Goal: Task Accomplishment & Management: Manage account settings

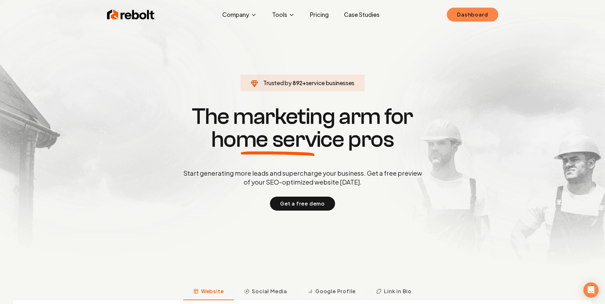
click at [458, 16] on link "Dashboard" at bounding box center [472, 15] width 51 height 14
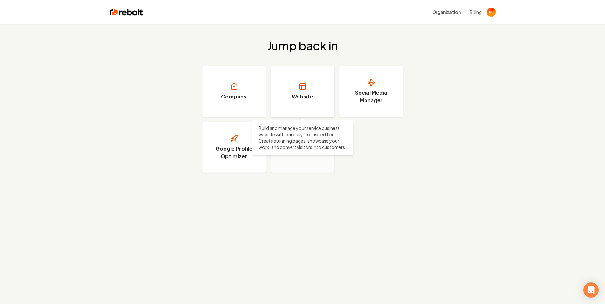
click at [303, 96] on h3 "Website" at bounding box center [302, 97] width 21 height 8
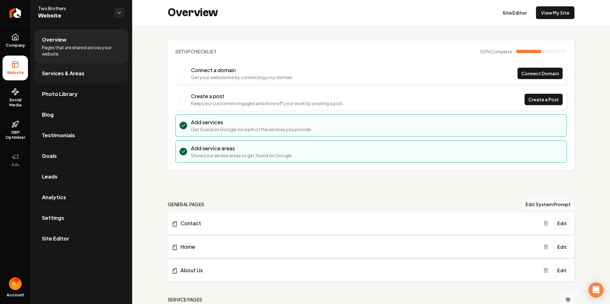
click at [102, 77] on link "Services & Areas" at bounding box center [81, 73] width 94 height 20
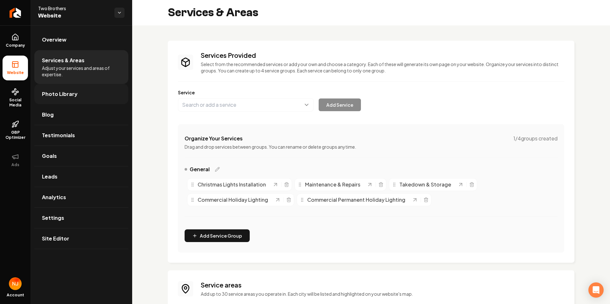
click at [93, 99] on link "Photo Library" at bounding box center [81, 94] width 94 height 20
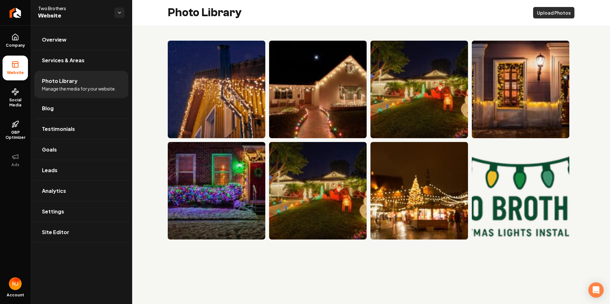
click at [561, 16] on button "Upload Photos" at bounding box center [553, 12] width 41 height 11
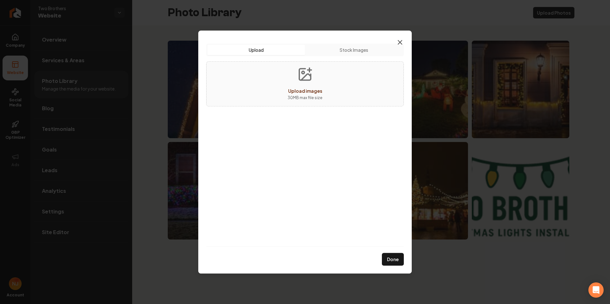
click at [400, 44] on icon "button" at bounding box center [400, 42] width 8 height 8
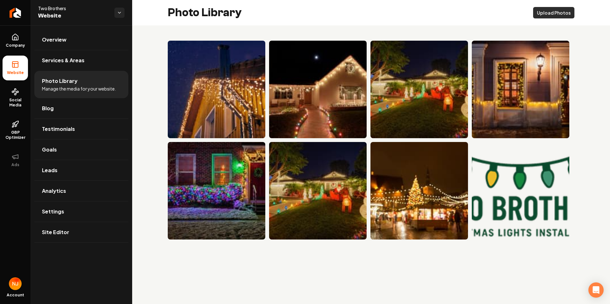
click at [562, 15] on button "Upload Photos" at bounding box center [553, 12] width 41 height 11
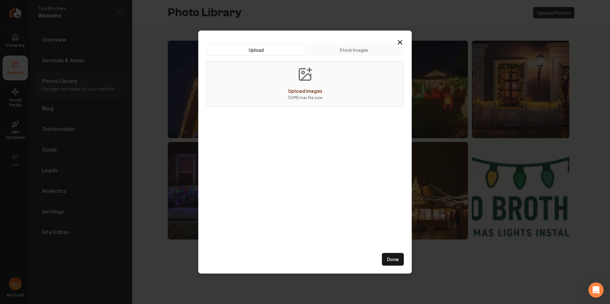
click at [270, 85] on div "Upload images 30 MB max file size" at bounding box center [305, 83] width 198 height 45
type input "**********"
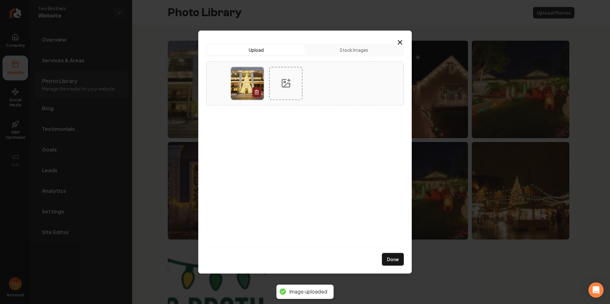
click at [284, 85] on icon at bounding box center [286, 85] width 6 height 4
type input "**********"
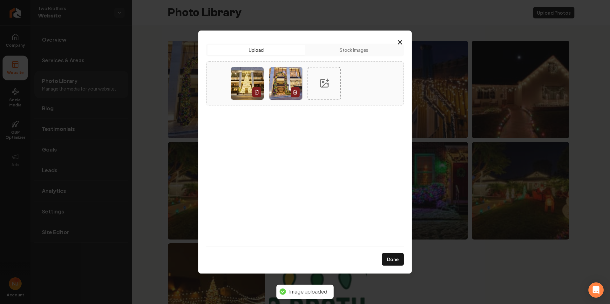
click at [321, 87] on icon at bounding box center [324, 83] width 10 height 10
type input "**********"
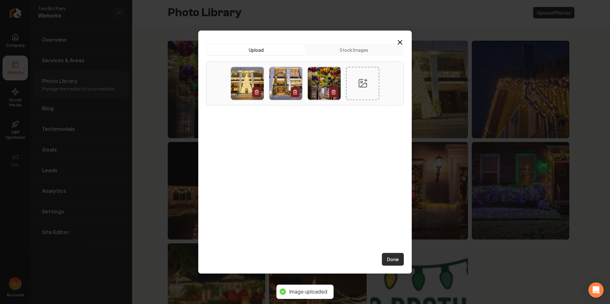
click at [394, 261] on button "Done" at bounding box center [393, 259] width 22 height 13
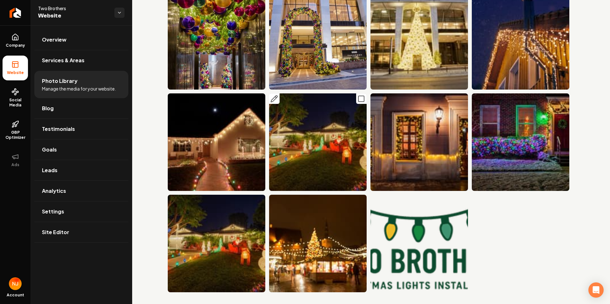
scroll to position [17, 0]
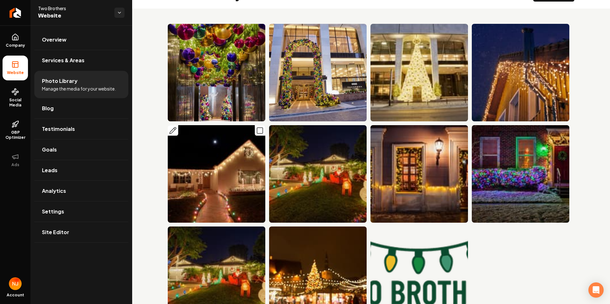
click at [257, 133] on icon "Main content area" at bounding box center [260, 131] width 8 height 8
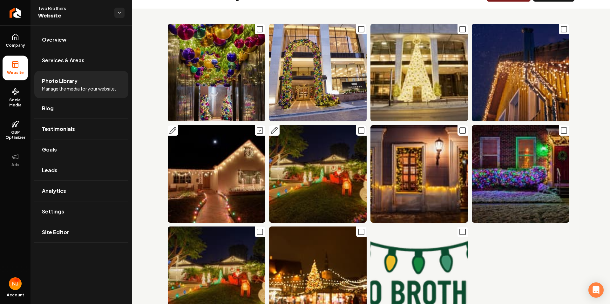
click at [357, 130] on icon "Main content area" at bounding box center [361, 131] width 8 height 8
click at [460, 129] on icon "Main content area" at bounding box center [463, 131] width 8 height 8
click at [560, 30] on icon "Main content area" at bounding box center [564, 29] width 8 height 8
click at [560, 132] on icon "Main content area" at bounding box center [564, 131] width 8 height 8
click at [256, 229] on icon "Main content area" at bounding box center [260, 232] width 8 height 8
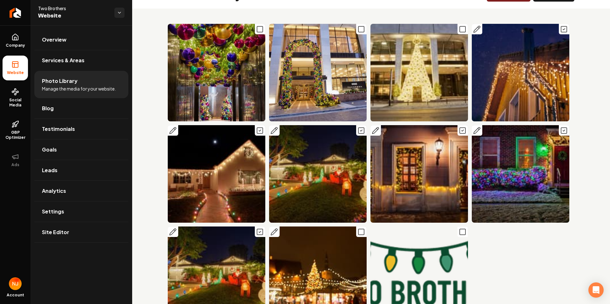
scroll to position [0, 0]
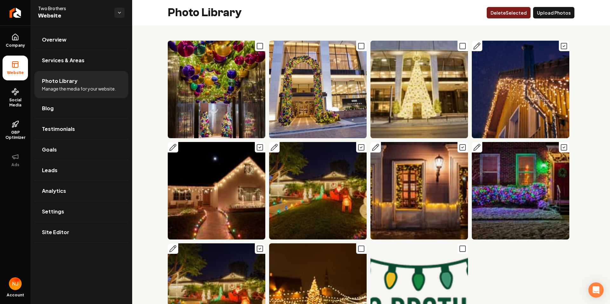
click at [509, 12] on button "Delet e Selected" at bounding box center [509, 12] width 44 height 11
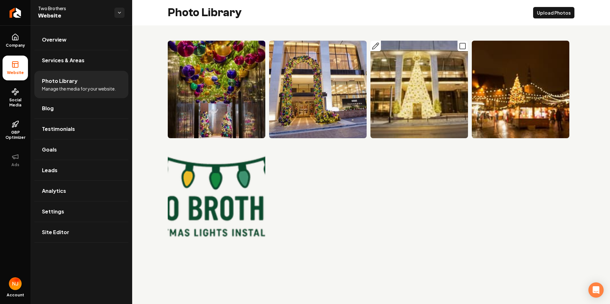
click at [417, 111] on img "Main content area" at bounding box center [419, 90] width 98 height 98
click at [416, 110] on img "Main content area" at bounding box center [419, 90] width 98 height 98
drag, startPoint x: 416, startPoint y: 110, endPoint x: 394, endPoint y: 101, distance: 24.1
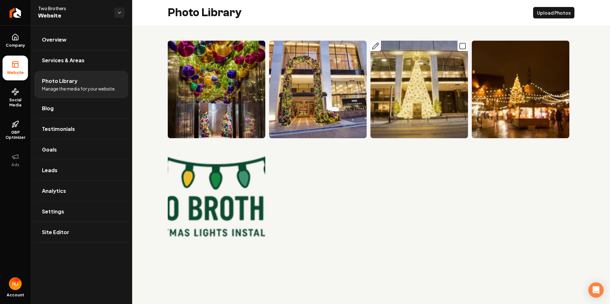
click at [416, 110] on img "Main content area" at bounding box center [419, 90] width 98 height 98
click at [428, 70] on img "Main content area" at bounding box center [419, 90] width 98 height 98
click at [549, 14] on button "Upload Photos" at bounding box center [553, 12] width 41 height 11
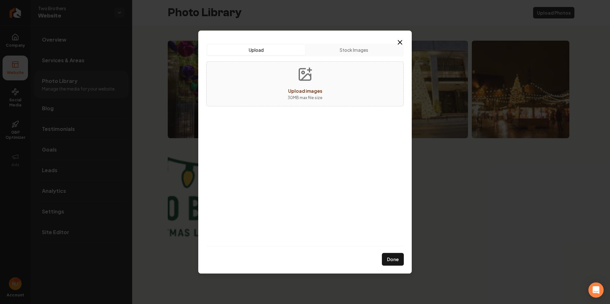
click at [275, 76] on div "Upload images 30 MB max file size" at bounding box center [305, 83] width 198 height 45
type input "**********"
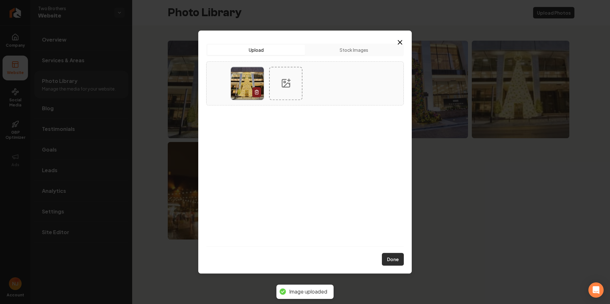
click at [400, 256] on button "Done" at bounding box center [393, 259] width 22 height 13
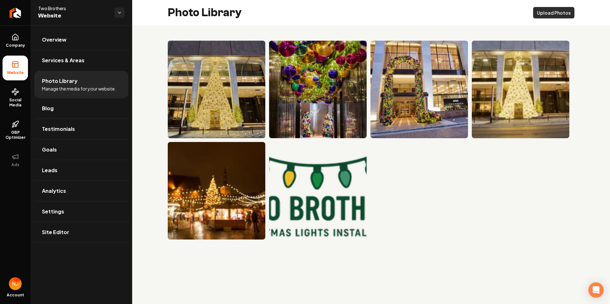
click at [567, 14] on button "Upload Photos" at bounding box center [553, 12] width 41 height 11
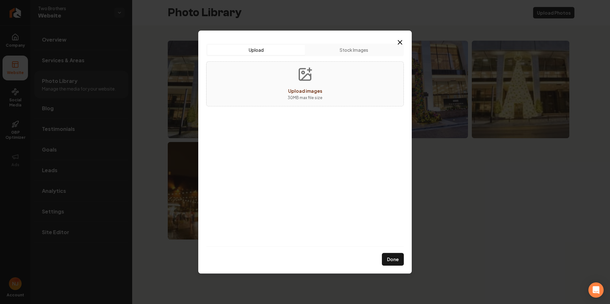
click at [311, 77] on icon "Upload images" at bounding box center [304, 74] width 11 height 11
type input "**********"
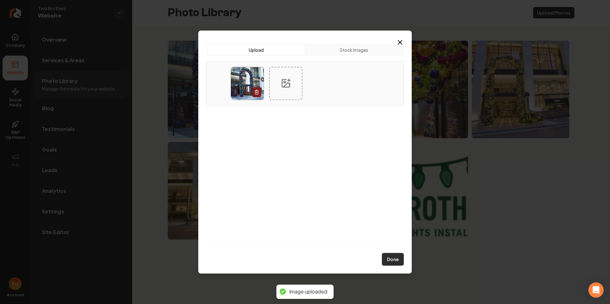
click at [395, 261] on button "Done" at bounding box center [393, 259] width 22 height 13
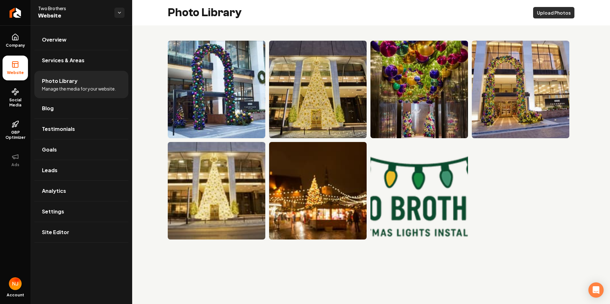
click at [556, 12] on button "Upload Photos" at bounding box center [553, 12] width 41 height 11
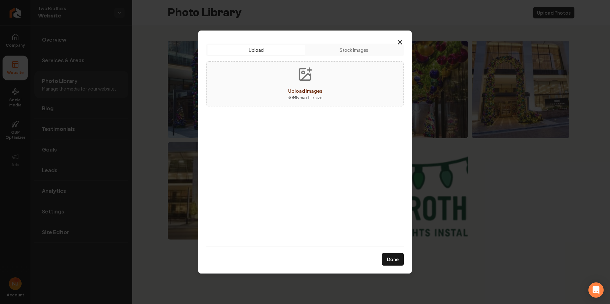
click at [297, 94] on div "Upload images" at bounding box center [305, 91] width 34 height 8
type input "**********"
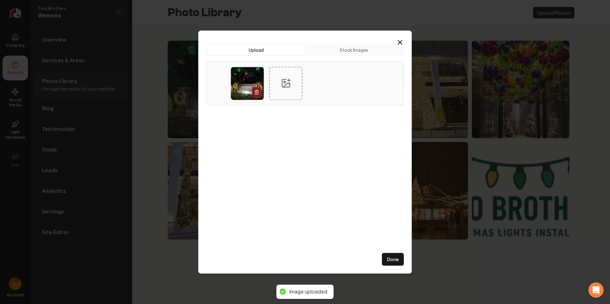
click at [292, 90] on div at bounding box center [285, 83] width 33 height 33
type input "**********"
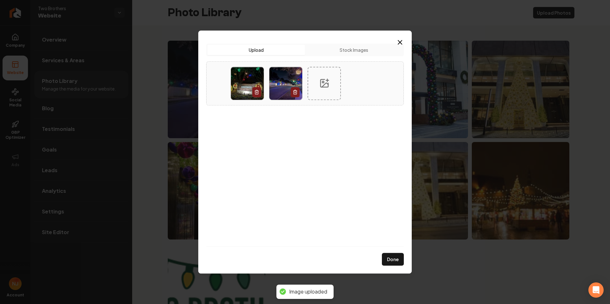
click at [318, 88] on div at bounding box center [324, 83] width 33 height 33
type input "**********"
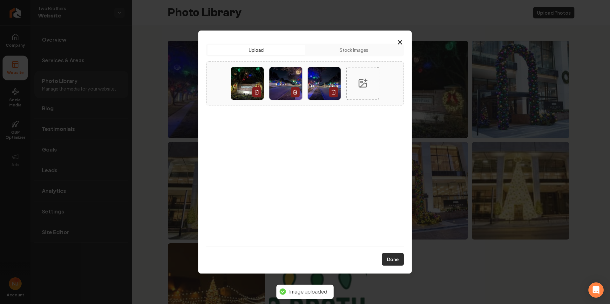
click at [396, 263] on button "Done" at bounding box center [393, 259] width 22 height 13
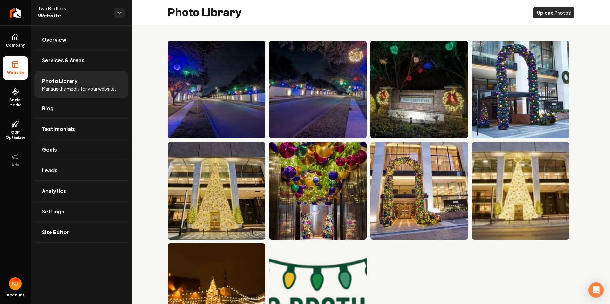
click at [533, 13] on button "Upload Photos" at bounding box center [553, 12] width 41 height 11
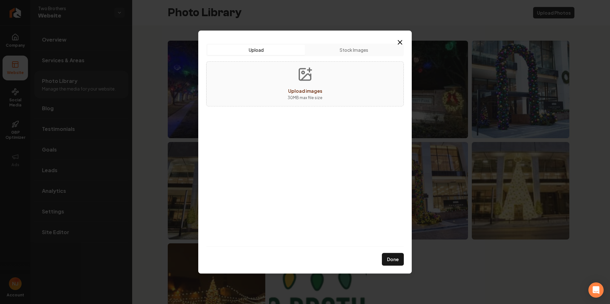
click at [271, 80] on div "Upload images 30 MB max file size" at bounding box center [305, 83] width 198 height 45
type input "**********"
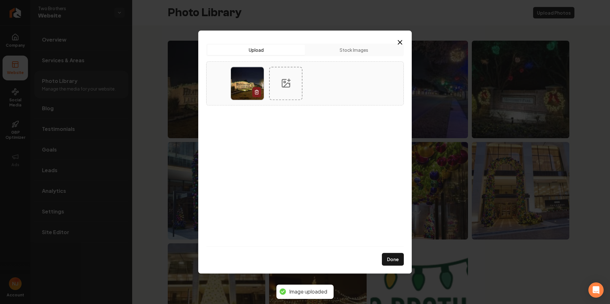
click at [298, 92] on div at bounding box center [285, 83] width 33 height 33
type input "**********"
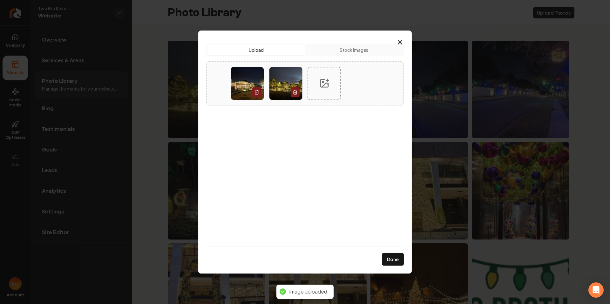
click at [332, 86] on div at bounding box center [324, 83] width 33 height 33
type input "**********"
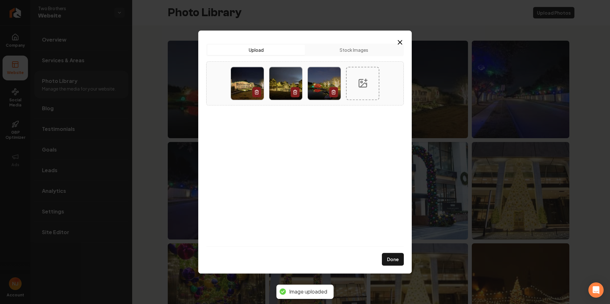
click at [357, 92] on div at bounding box center [362, 83] width 33 height 33
type input "**********"
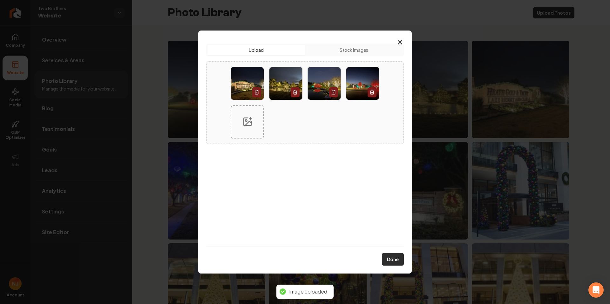
click at [390, 260] on button "Done" at bounding box center [393, 259] width 22 height 13
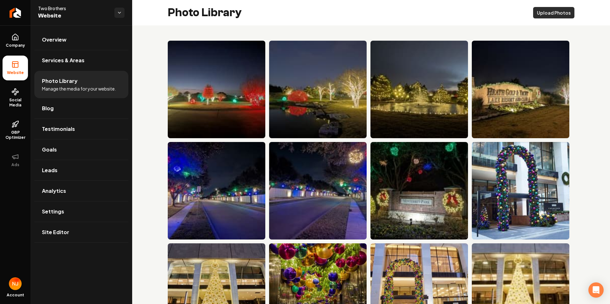
click at [540, 14] on button "Upload Photos" at bounding box center [553, 12] width 41 height 11
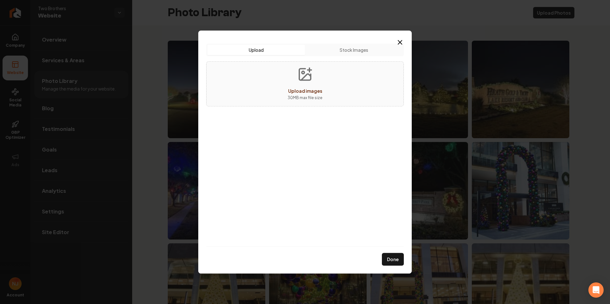
click at [315, 93] on span "Upload images" at bounding box center [305, 91] width 34 height 6
type input "**********"
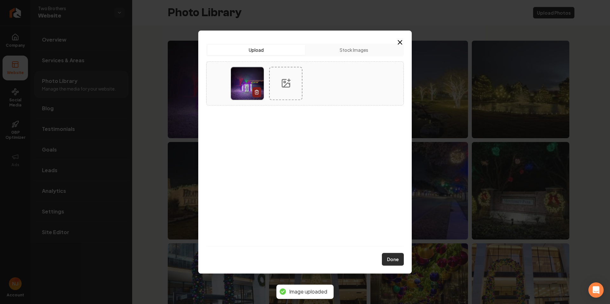
click at [394, 260] on button "Done" at bounding box center [393, 259] width 22 height 13
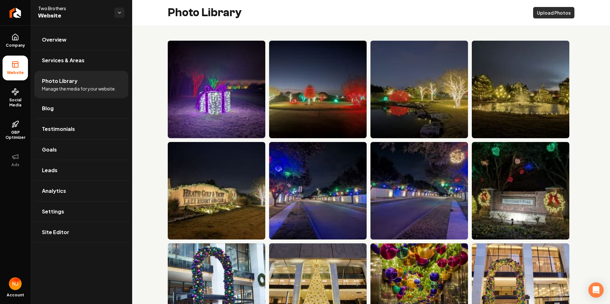
click at [534, 17] on button "Upload Photos" at bounding box center [553, 12] width 41 height 11
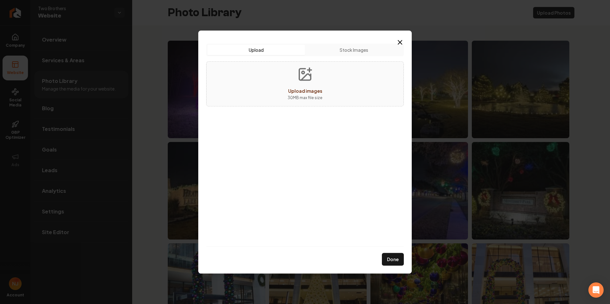
click at [263, 71] on div "Upload images 30 MB max file size" at bounding box center [305, 83] width 198 height 45
type input "**********"
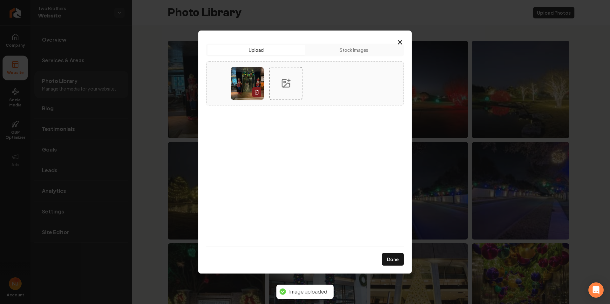
click at [292, 93] on div at bounding box center [285, 83] width 33 height 33
type input "**********"
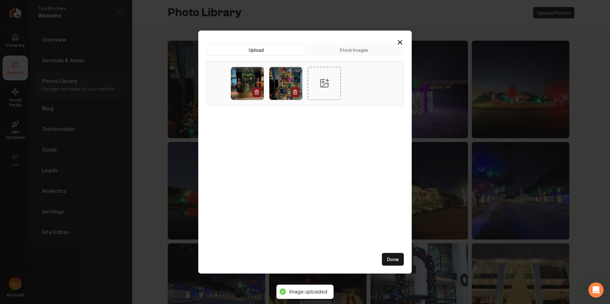
click at [328, 89] on div at bounding box center [324, 83] width 33 height 33
type input "**********"
click at [357, 97] on div at bounding box center [362, 83] width 33 height 33
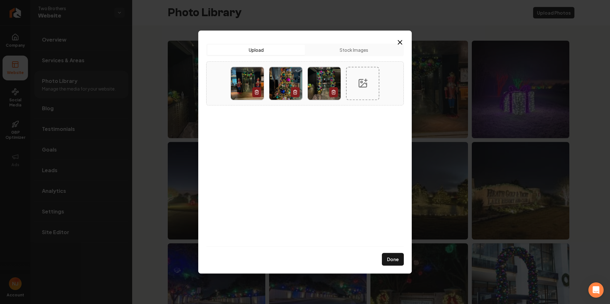
type input "**********"
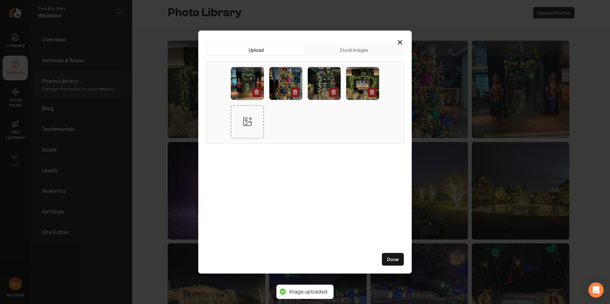
click at [256, 131] on div at bounding box center [247, 121] width 33 height 33
type input "**********"
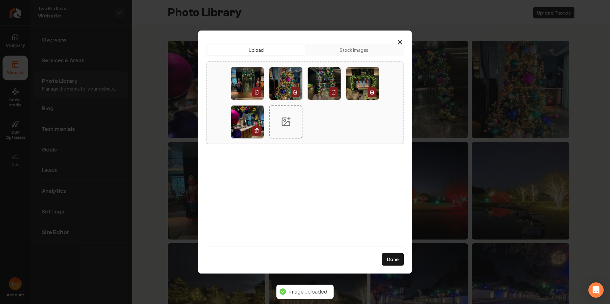
click at [300, 135] on div at bounding box center [285, 121] width 33 height 33
type input "**********"
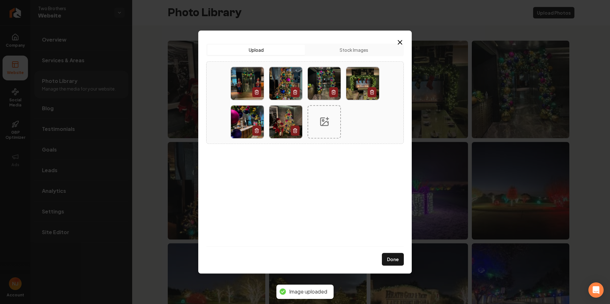
click at [331, 133] on div at bounding box center [324, 121] width 33 height 33
type input "**********"
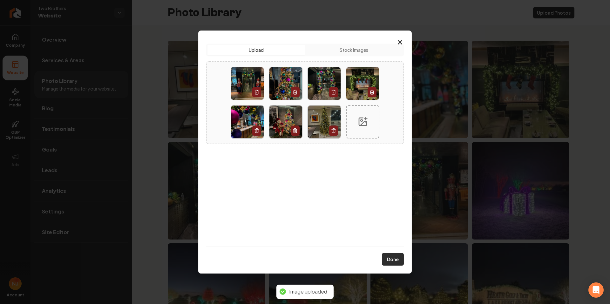
click at [393, 260] on button "Done" at bounding box center [393, 259] width 22 height 13
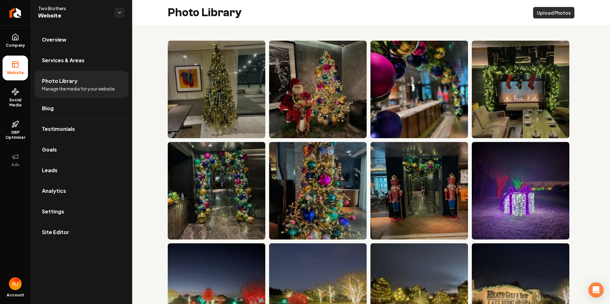
click at [537, 15] on button "Upload Photos" at bounding box center [553, 12] width 41 height 11
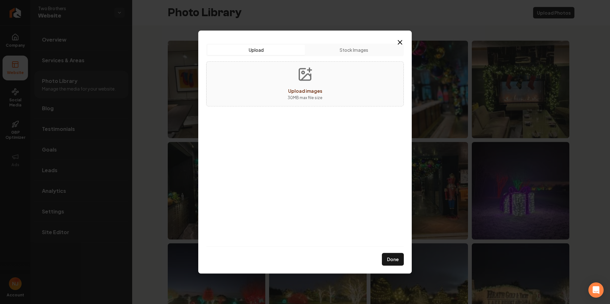
click at [275, 86] on div "Upload images 30 MB max file size" at bounding box center [305, 83] width 198 height 45
type input "**********"
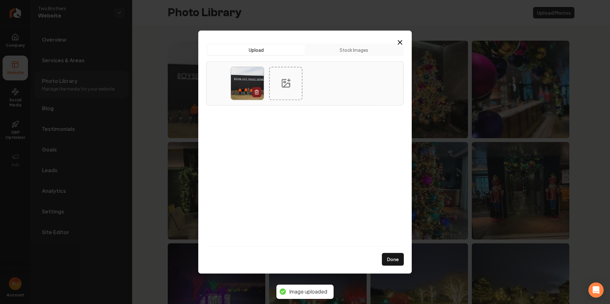
click at [296, 94] on div at bounding box center [285, 83] width 33 height 33
type input "**********"
click at [328, 98] on div at bounding box center [324, 83] width 33 height 33
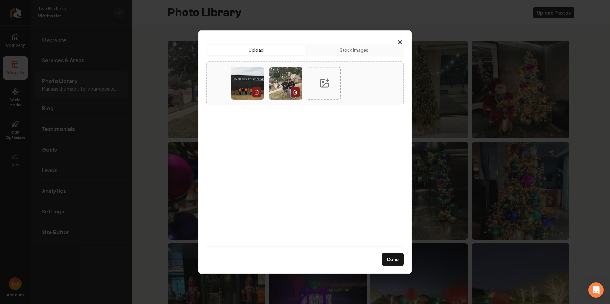
type input "**********"
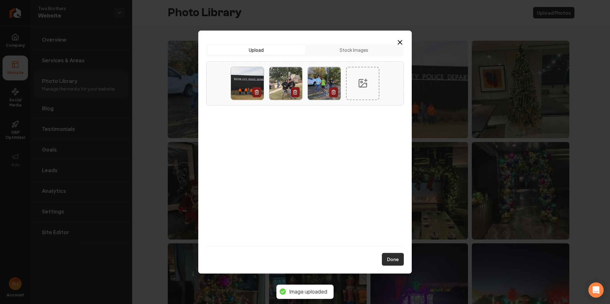
click at [390, 257] on button "Done" at bounding box center [393, 259] width 22 height 13
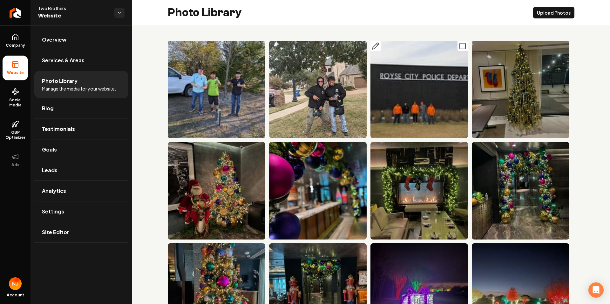
click at [426, 101] on img "Main content area" at bounding box center [419, 90] width 98 height 98
click at [372, 50] on button "Main content area" at bounding box center [375, 46] width 10 height 10
click at [95, 115] on link "Blog" at bounding box center [81, 108] width 94 height 20
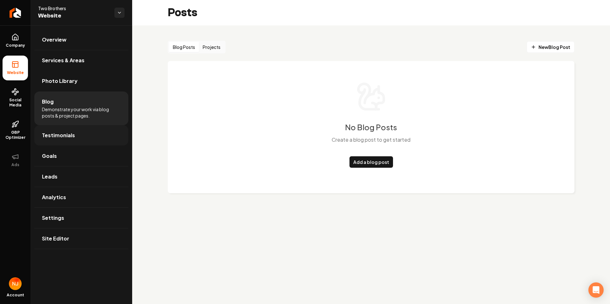
click at [90, 141] on link "Testimonials" at bounding box center [81, 135] width 94 height 20
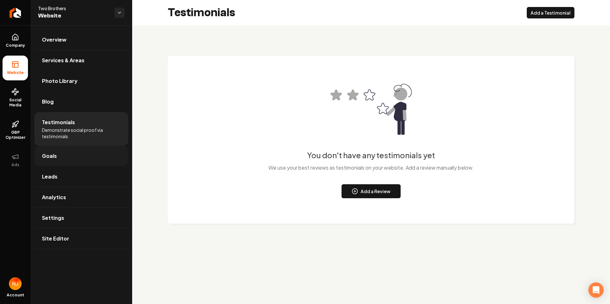
click at [84, 160] on link "Goals" at bounding box center [81, 156] width 94 height 20
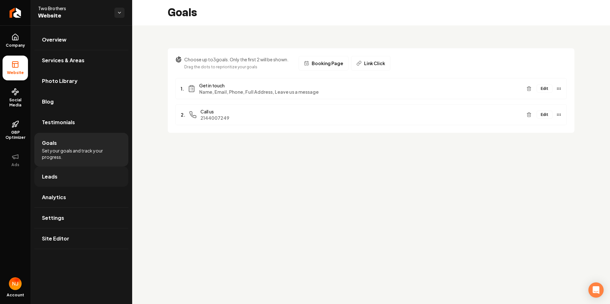
click at [91, 180] on link "Leads" at bounding box center [81, 176] width 94 height 20
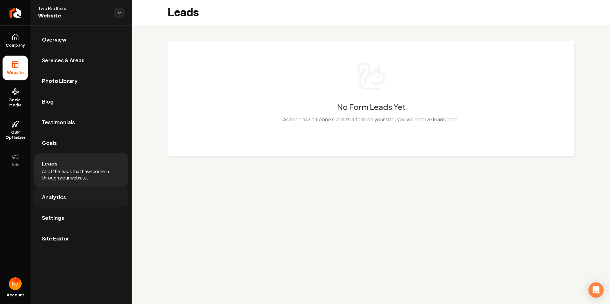
click at [80, 198] on link "Analytics" at bounding box center [81, 197] width 94 height 20
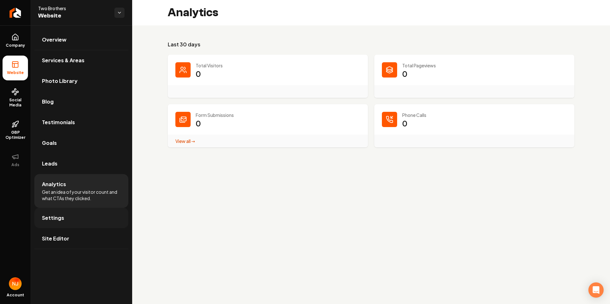
click at [78, 212] on link "Settings" at bounding box center [81, 218] width 94 height 20
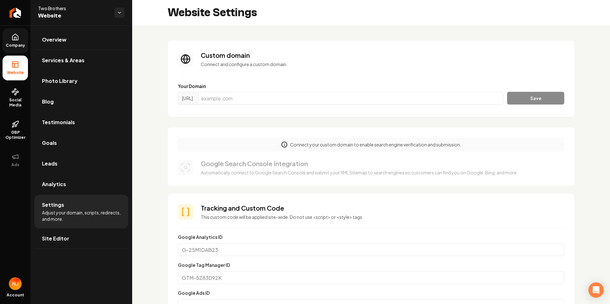
click at [21, 40] on link "Company" at bounding box center [15, 40] width 25 height 25
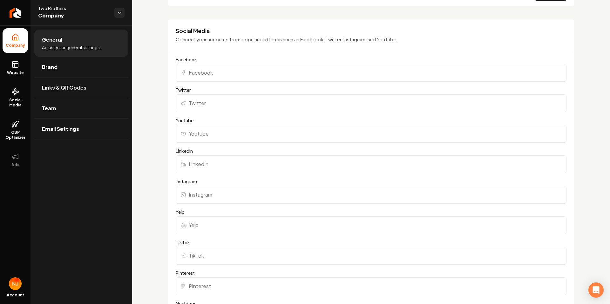
scroll to position [266, 0]
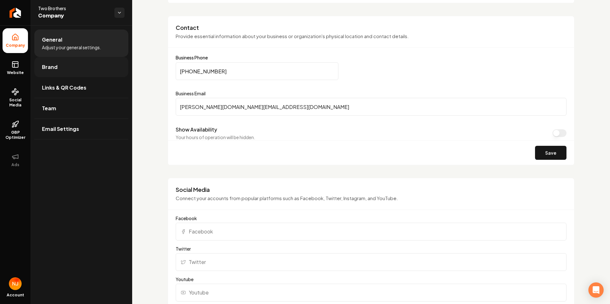
click at [66, 73] on link "Brand" at bounding box center [81, 67] width 94 height 20
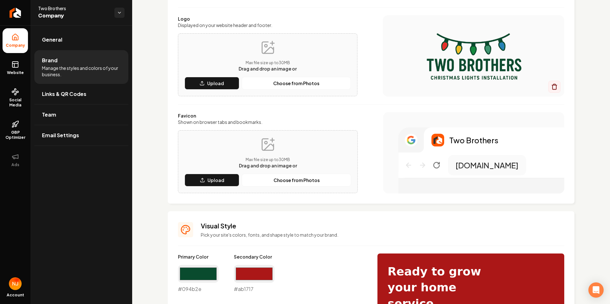
scroll to position [266, 0]
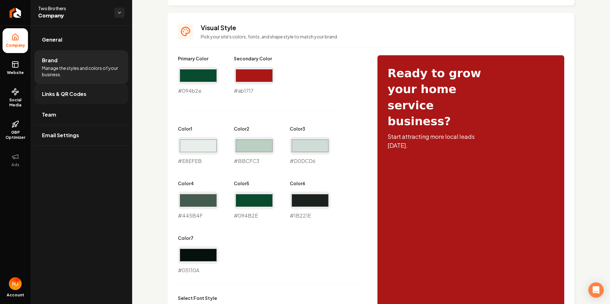
click at [67, 89] on link "Links & QR Codes" at bounding box center [81, 94] width 94 height 20
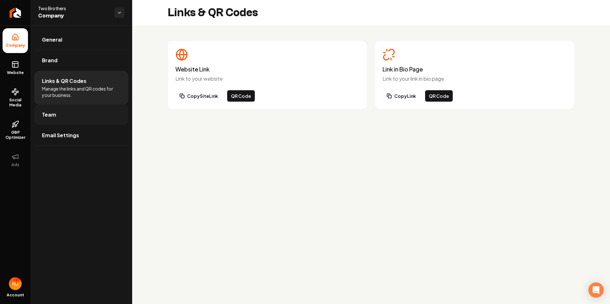
click at [85, 119] on link "Team" at bounding box center [81, 115] width 94 height 20
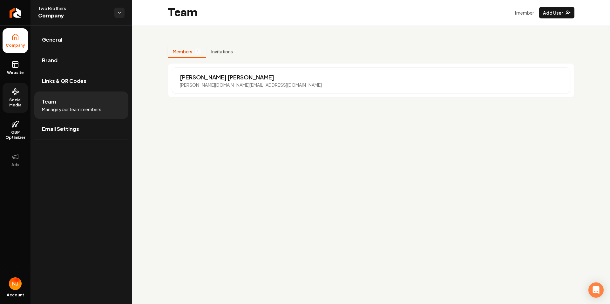
click at [15, 109] on link "Social Media" at bounding box center [15, 98] width 25 height 30
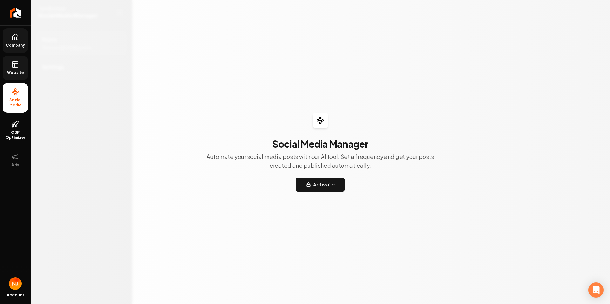
click at [19, 73] on span "Website" at bounding box center [15, 72] width 22 height 5
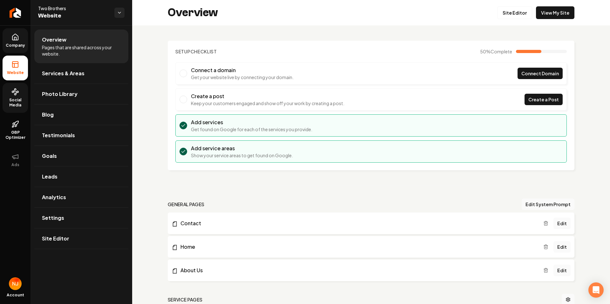
click at [16, 42] on link "Company" at bounding box center [15, 40] width 25 height 25
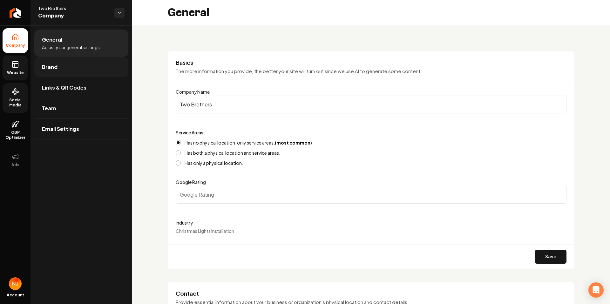
click at [72, 70] on link "Brand" at bounding box center [81, 67] width 94 height 20
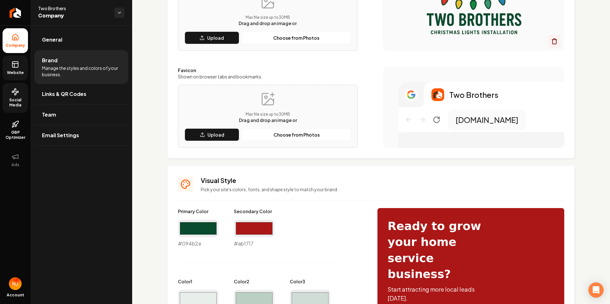
scroll to position [17, 0]
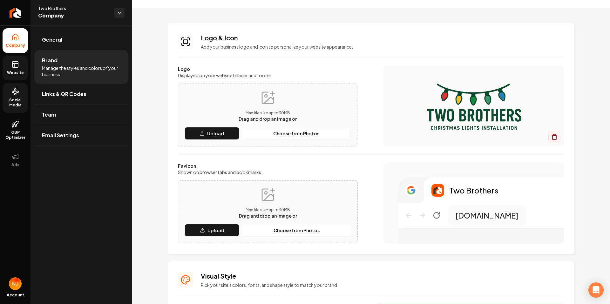
click at [14, 68] on link "Website" at bounding box center [15, 68] width 25 height 25
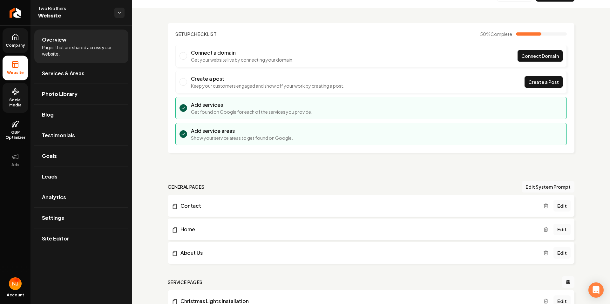
click at [20, 42] on link "Company" at bounding box center [15, 40] width 25 height 25
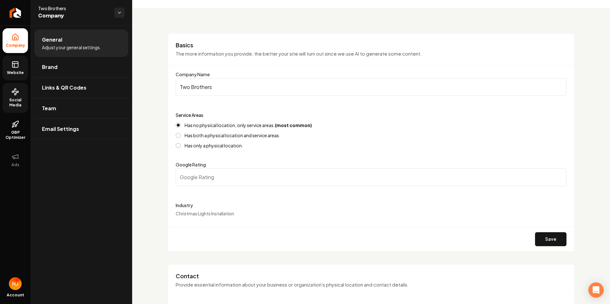
click at [22, 64] on link "Website" at bounding box center [15, 68] width 25 height 25
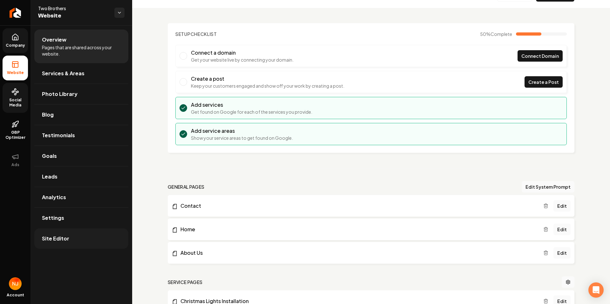
click at [70, 240] on link "Site Editor" at bounding box center [81, 238] width 94 height 20
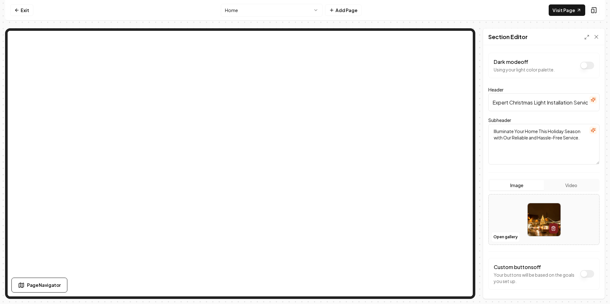
click at [508, 103] on input "Expert Christmas Light Installation Services" at bounding box center [543, 102] width 111 height 18
click at [561, 103] on input "Dallas Christmas Light Installation Services" at bounding box center [543, 102] width 111 height 18
click at [508, 103] on input "Dallas Christmas" at bounding box center [543, 102] width 111 height 18
click at [565, 101] on input "Dallas Commercial Christmas" at bounding box center [543, 102] width 111 height 18
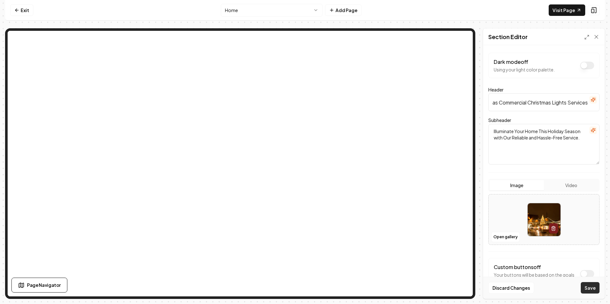
type input "Dallas Commercial Christmas Lights Services"
click at [590, 287] on button "Save" at bounding box center [590, 287] width 19 height 11
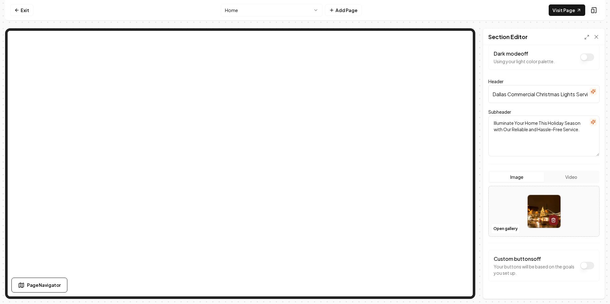
scroll to position [0, 0]
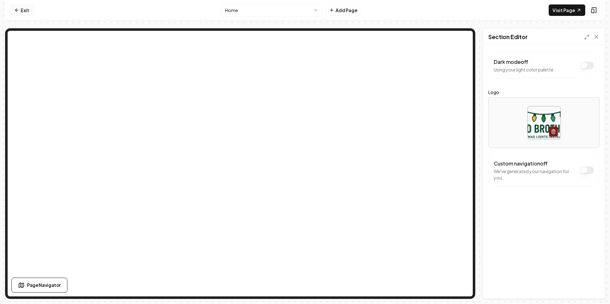
click at [28, 9] on link "Exit" at bounding box center [21, 9] width 23 height 11
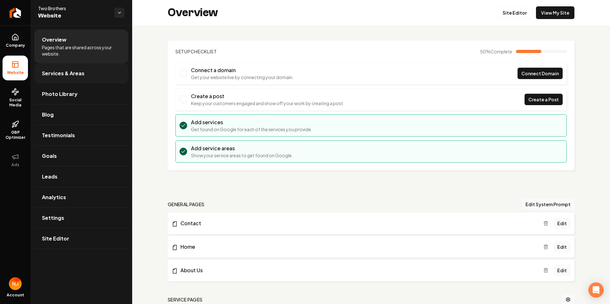
click at [102, 78] on link "Services & Areas" at bounding box center [81, 73] width 94 height 20
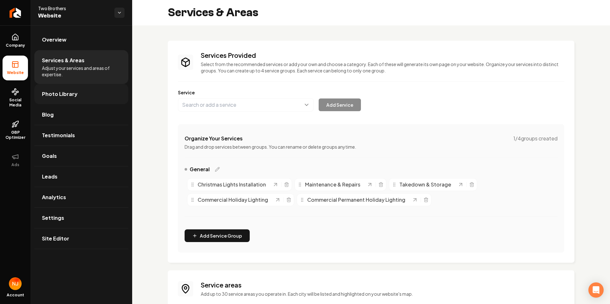
click at [94, 94] on link "Photo Library" at bounding box center [81, 94] width 94 height 20
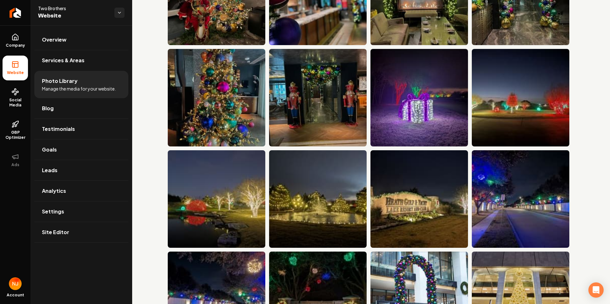
scroll to position [100, 0]
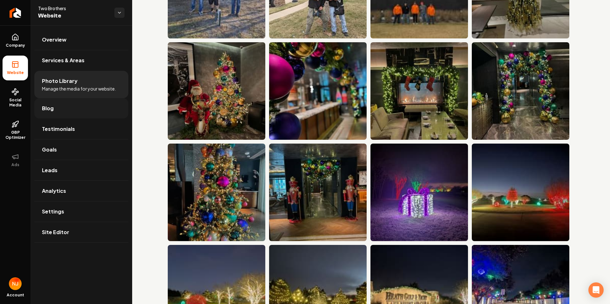
click at [77, 108] on link "Blog" at bounding box center [81, 108] width 94 height 20
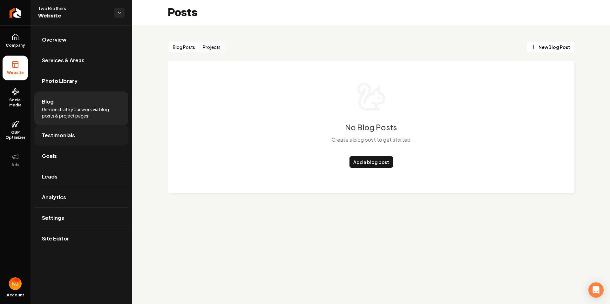
click at [80, 137] on link "Testimonials" at bounding box center [81, 135] width 94 height 20
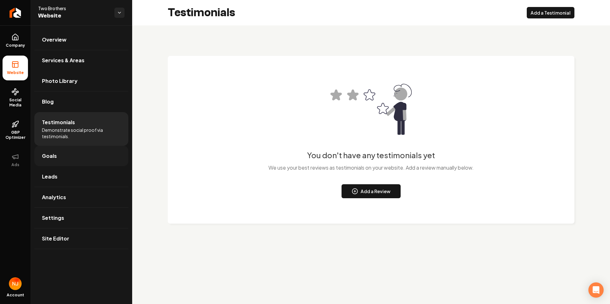
click at [85, 156] on link "Goals" at bounding box center [81, 156] width 94 height 20
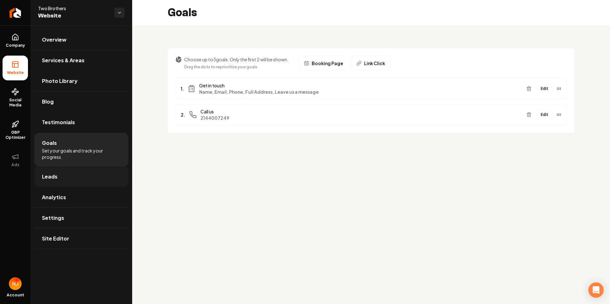
click at [87, 175] on link "Leads" at bounding box center [81, 176] width 94 height 20
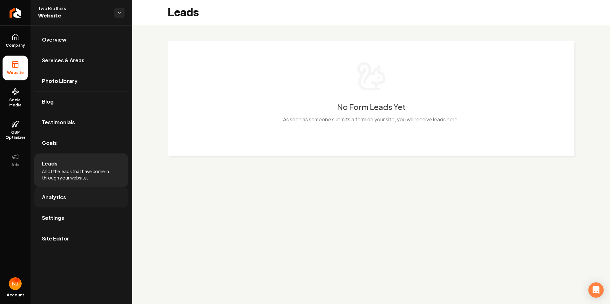
click at [88, 198] on link "Analytics" at bounding box center [81, 197] width 94 height 20
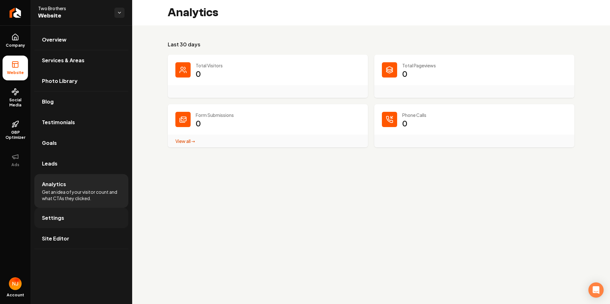
click at [79, 217] on link "Settings" at bounding box center [81, 218] width 94 height 20
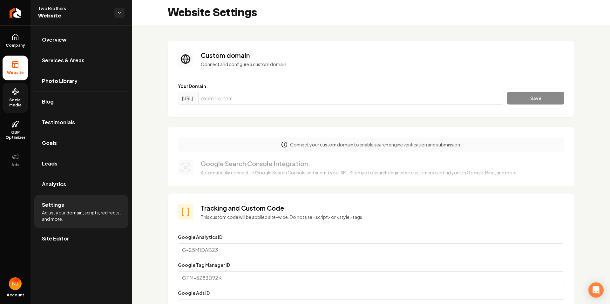
click at [20, 100] on span "Social Media" at bounding box center [15, 103] width 25 height 10
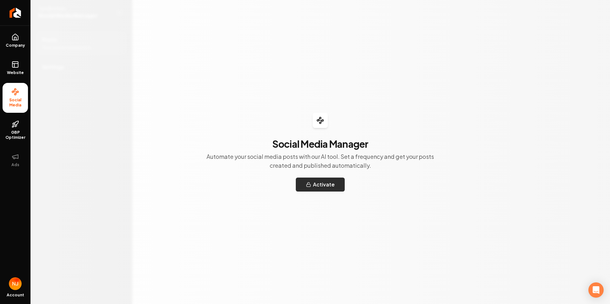
click at [308, 190] on button "Activate" at bounding box center [320, 185] width 49 height 14
click at [15, 161] on button "Ads" at bounding box center [15, 160] width 25 height 25
click at [14, 132] on span "GBP Optimizer" at bounding box center [15, 135] width 25 height 10
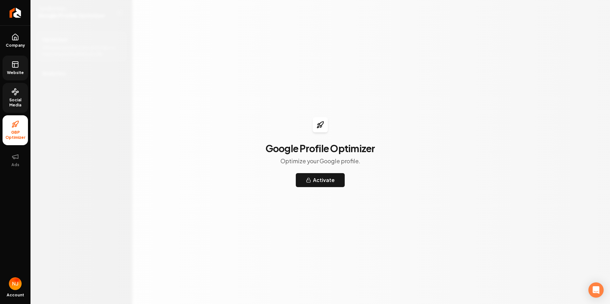
click at [16, 70] on span "Website" at bounding box center [15, 72] width 22 height 5
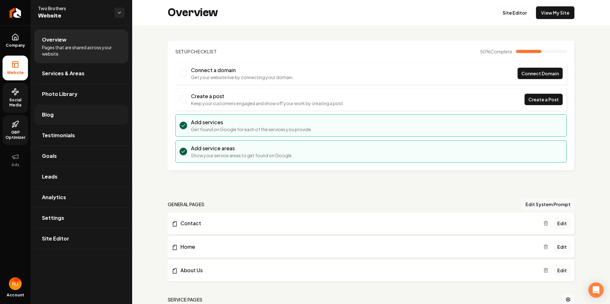
click at [70, 119] on link "Blog" at bounding box center [81, 115] width 94 height 20
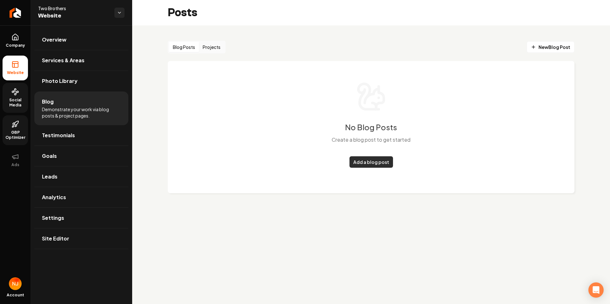
click at [358, 164] on link "Add a blog post" at bounding box center [371, 161] width 44 height 11
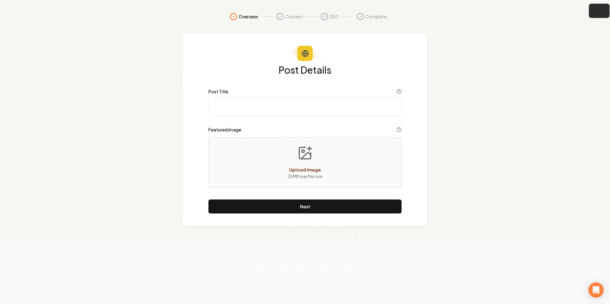
click at [600, 13] on icon "button" at bounding box center [598, 11] width 8 height 8
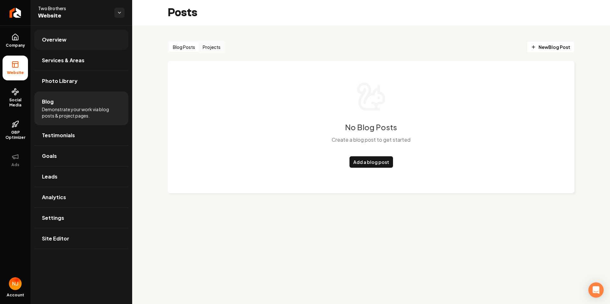
click at [71, 44] on link "Overview" at bounding box center [81, 40] width 94 height 20
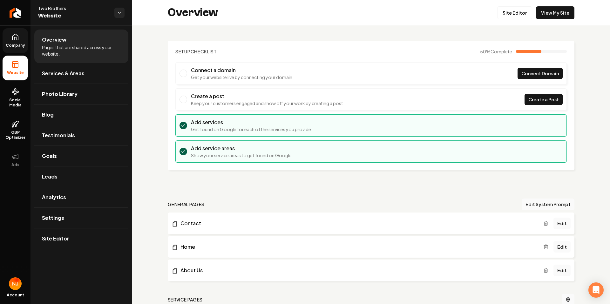
click at [17, 44] on span "Company" at bounding box center [15, 45] width 24 height 5
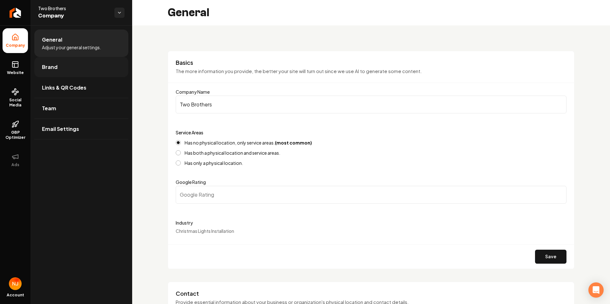
click at [71, 72] on link "Brand" at bounding box center [81, 67] width 94 height 20
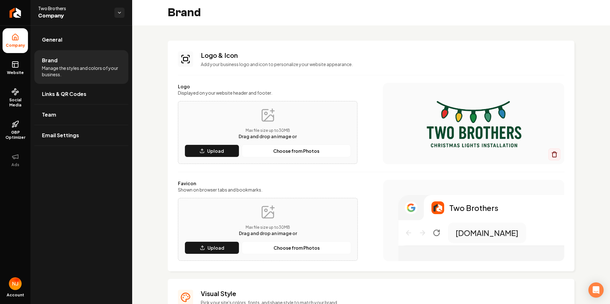
click at [24, 46] on span "Company" at bounding box center [15, 45] width 24 height 5
